Goal: Information Seeking & Learning: Find specific fact

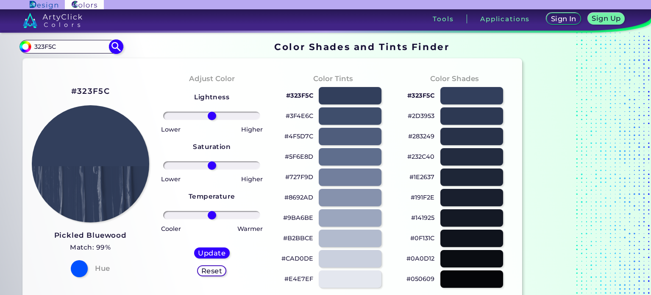
click at [47, 46] on input "323F5C" at bounding box center [70, 46] width 79 height 11
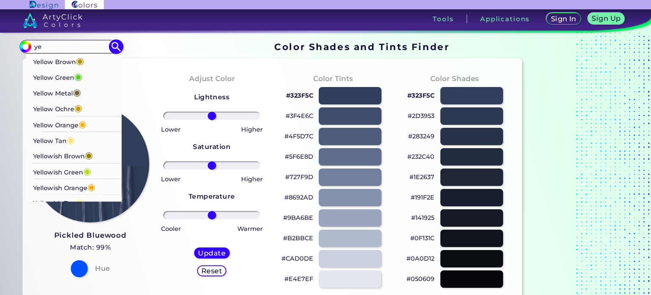
type input "ye"
click at [74, 142] on span "◉" at bounding box center [71, 139] width 8 height 11
type input "#ffe36e"
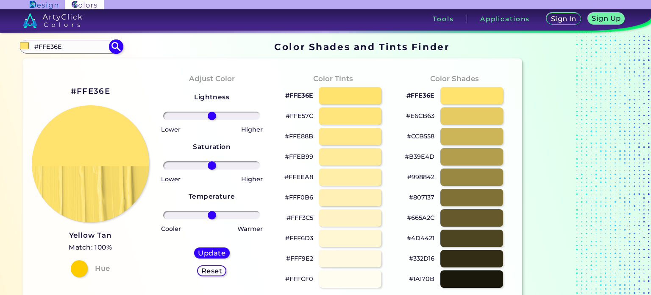
click at [92, 49] on input "#FFE36E" at bounding box center [70, 46] width 79 height 11
click at [53, 46] on input "#FFE36E" at bounding box center [70, 46] width 79 height 11
click at [39, 46] on input "#yellow" at bounding box center [70, 46] width 79 height 11
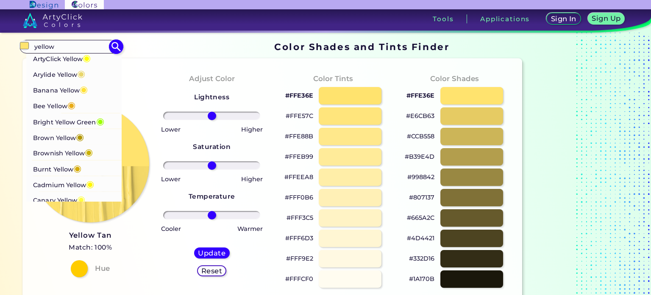
type input "yellow"
click at [90, 87] on li "Banana Yellow ◉" at bounding box center [74, 89] width 96 height 16
type input "#ffe135"
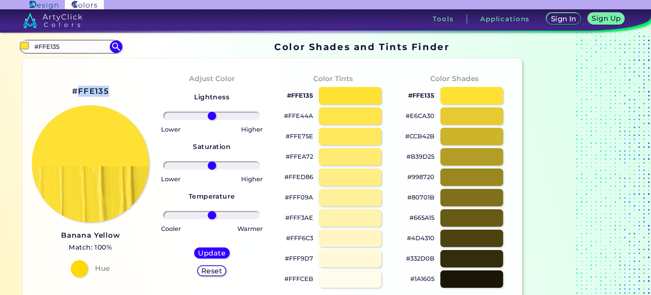
drag, startPoint x: 113, startPoint y: 91, endPoint x: 79, endPoint y: 92, distance: 34.4
click at [79, 92] on div "#FFE135 Banana Yellow Match: 100% Hue" at bounding box center [90, 180] width 121 height 231
copy h2 "FFE135"
click at [56, 42] on input "#FFE135" at bounding box center [70, 46] width 79 height 11
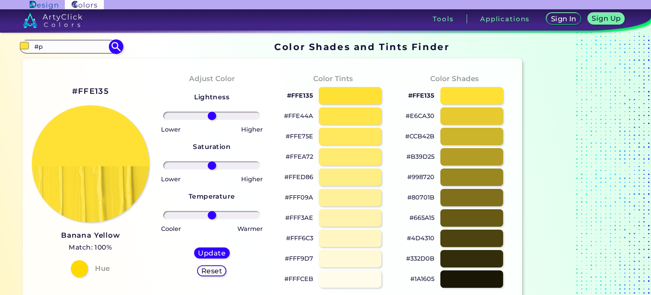
type input "#"
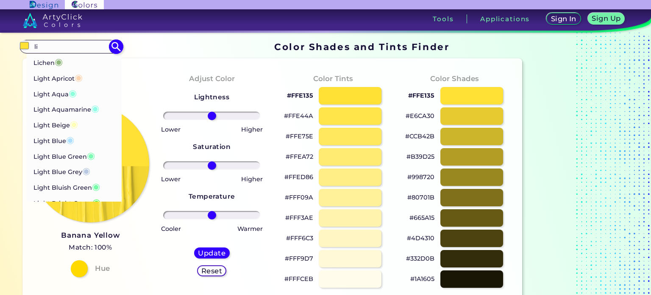
type input "l"
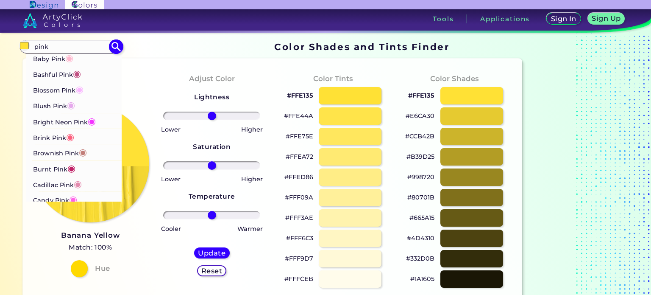
type input "pink"
click at [67, 166] on p "Burnt Pink ◉" at bounding box center [54, 168] width 42 height 16
type input "#c12267"
type input "#C12267"
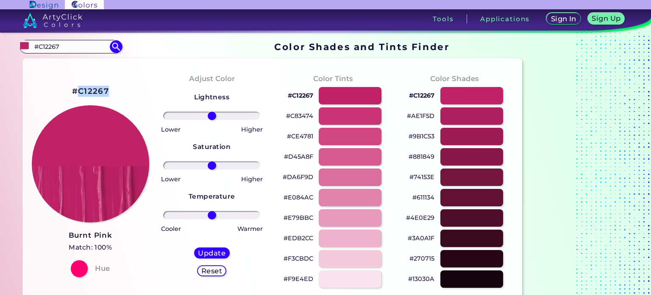
drag, startPoint x: 109, startPoint y: 93, endPoint x: 81, endPoint y: 93, distance: 28.8
click at [81, 93] on div "#C12267 Burnt Pink Match: 100% Hue" at bounding box center [90, 180] width 121 height 231
copy h2 "C12267"
